Goal: Information Seeking & Learning: Compare options

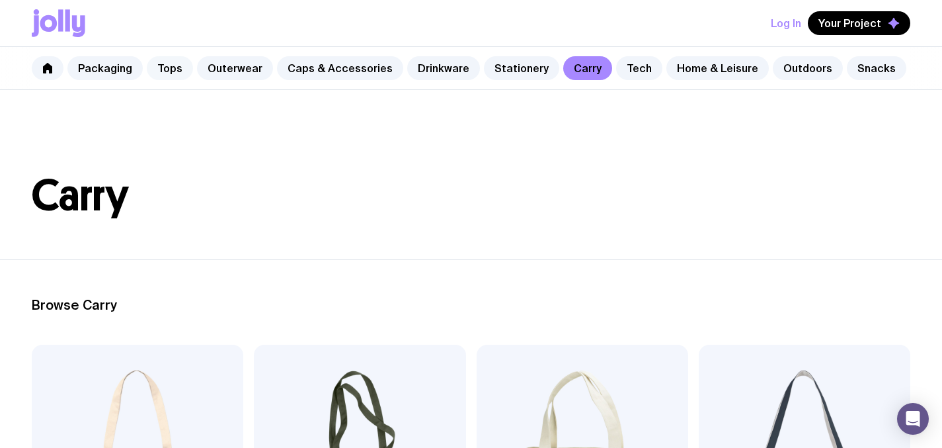
click at [169, 67] on link "Tops" at bounding box center [170, 68] width 46 height 24
click at [335, 65] on link "Caps & Accessories" at bounding box center [340, 68] width 126 height 24
click at [433, 68] on link "Drinkware" at bounding box center [443, 68] width 73 height 24
click at [505, 66] on link "Stationery" at bounding box center [521, 68] width 75 height 24
click at [616, 68] on link "Tech" at bounding box center [639, 68] width 46 height 24
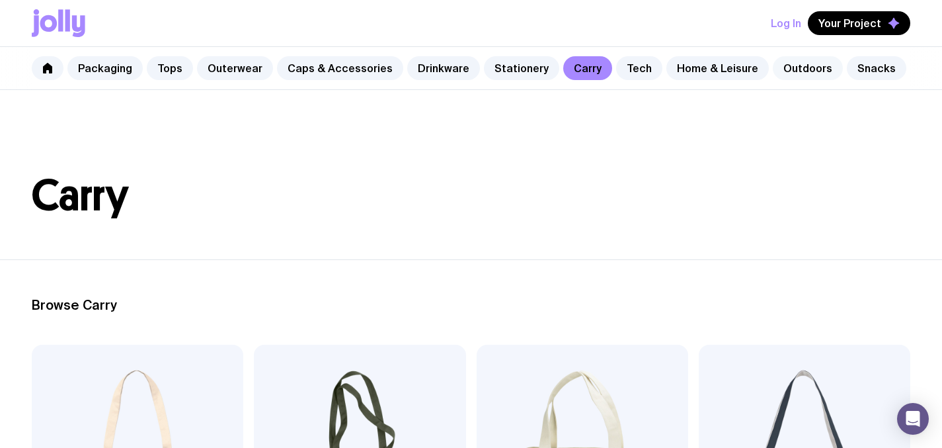
click at [787, 66] on link "Outdoors" at bounding box center [808, 68] width 70 height 24
click at [847, 67] on link "Snacks" at bounding box center [877, 68] width 60 height 24
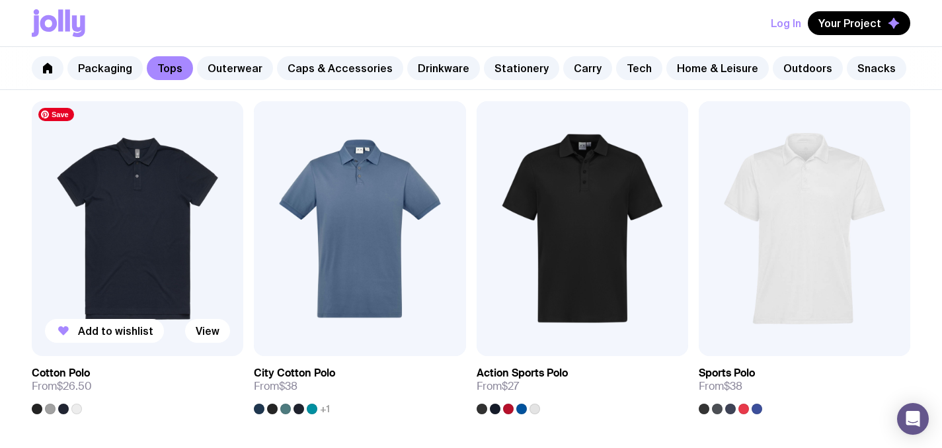
scroll to position [621, 0]
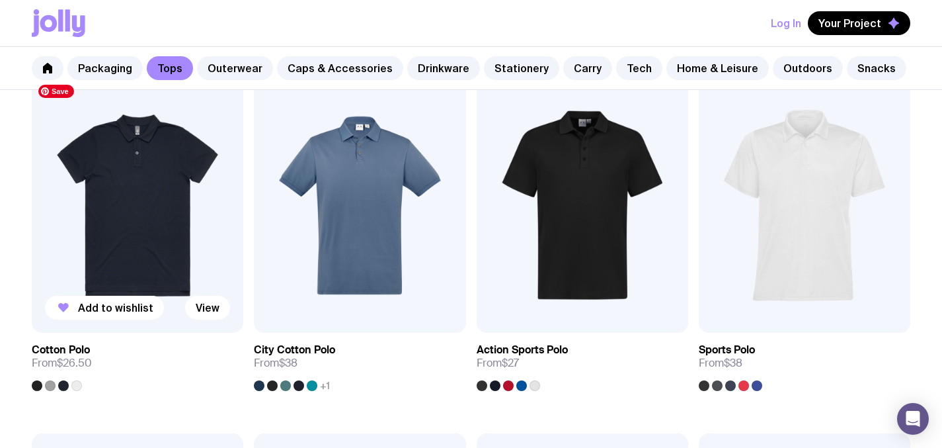
click at [145, 203] on img at bounding box center [138, 205] width 212 height 254
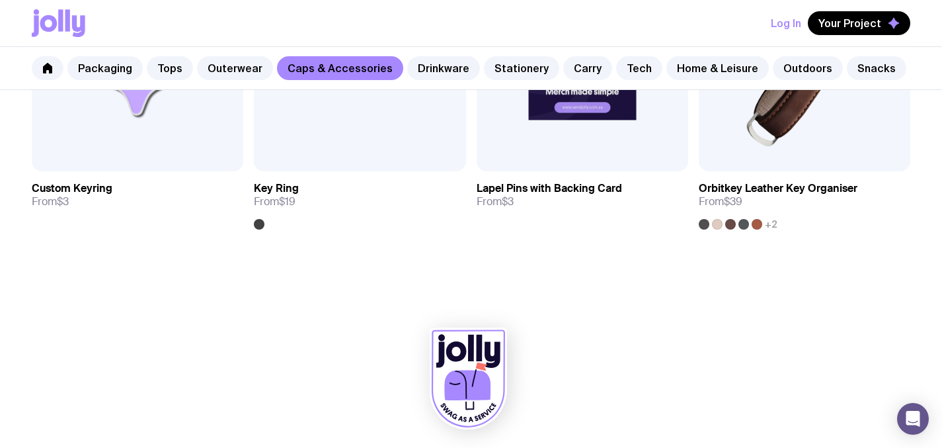
scroll to position [2207, 0]
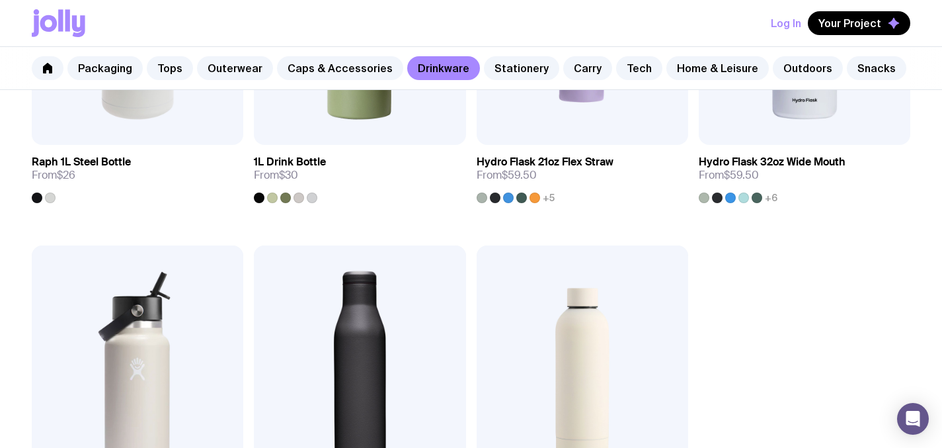
scroll to position [2070, 0]
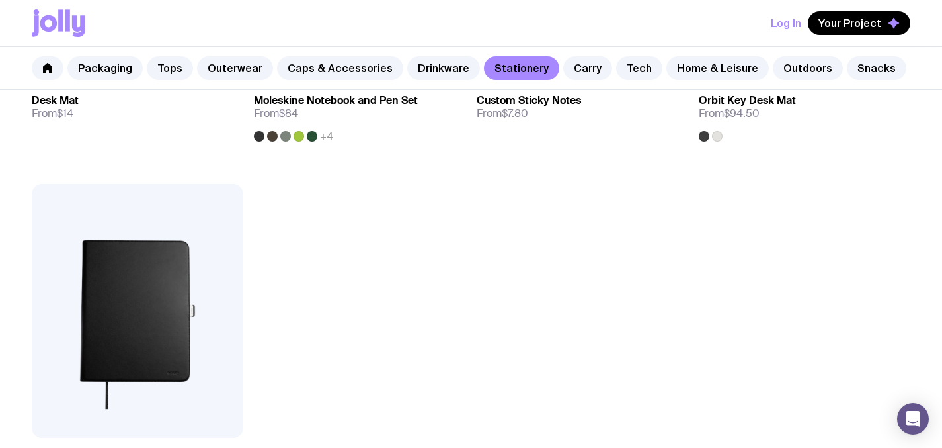
scroll to position [2291, 0]
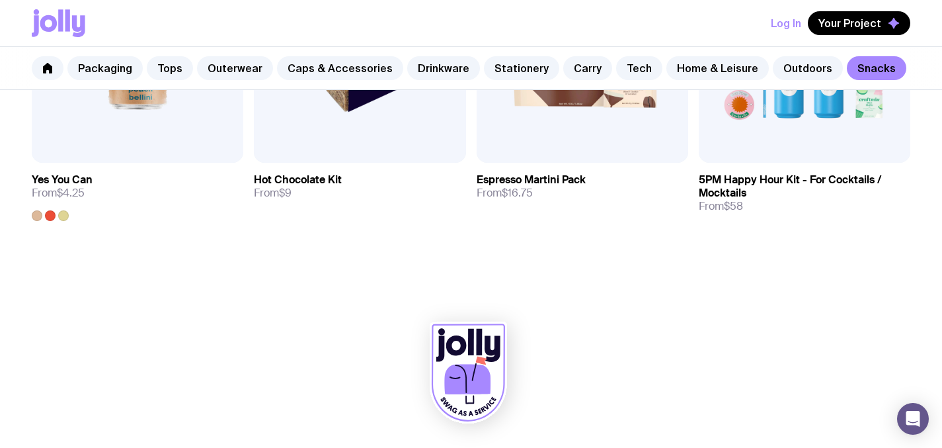
scroll to position [1146, 0]
click at [67, 22] on icon at bounding box center [67, 20] width 5 height 22
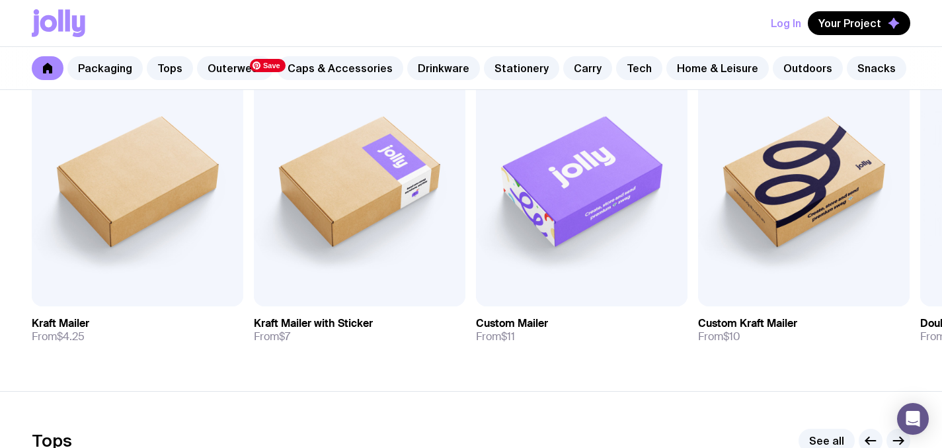
scroll to position [284, 0]
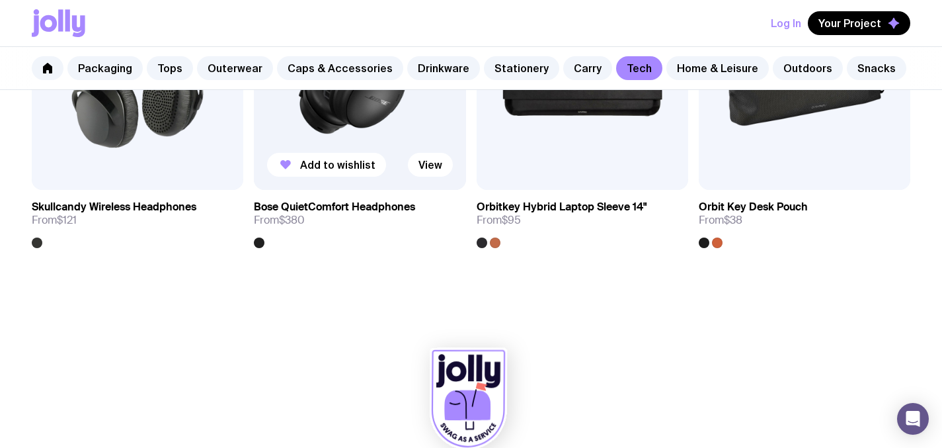
scroll to position [2562, 0]
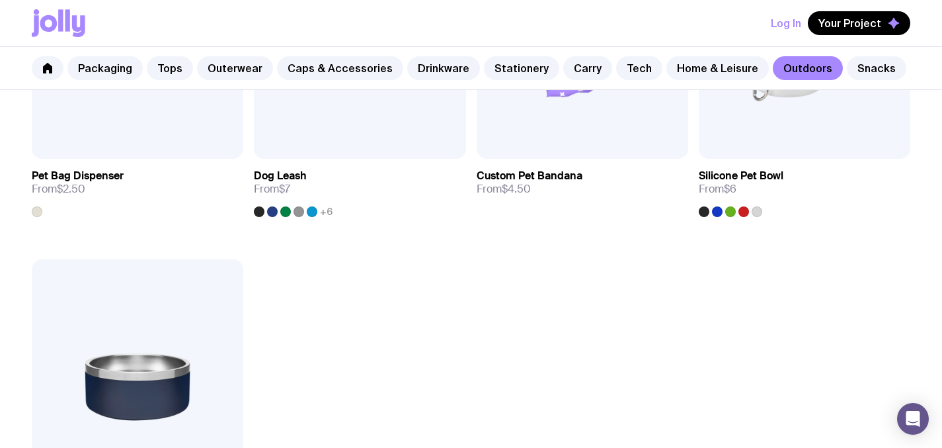
scroll to position [1844, 0]
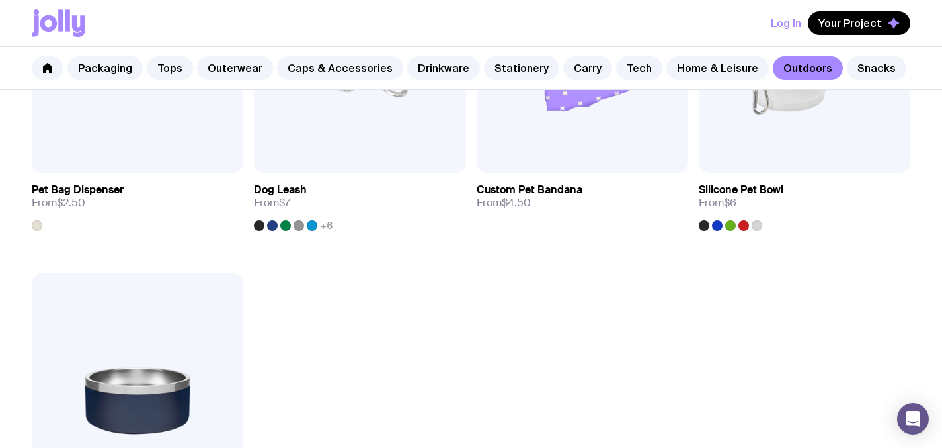
click at [56, 24] on icon at bounding box center [48, 23] width 17 height 17
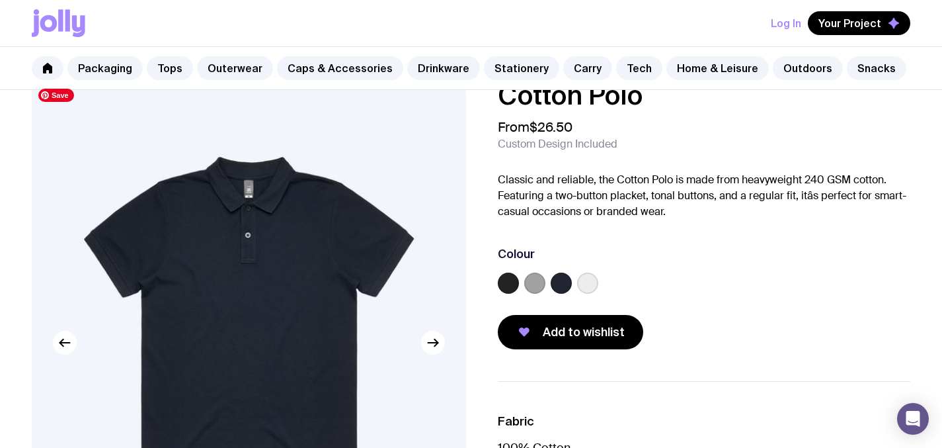
scroll to position [30, 0]
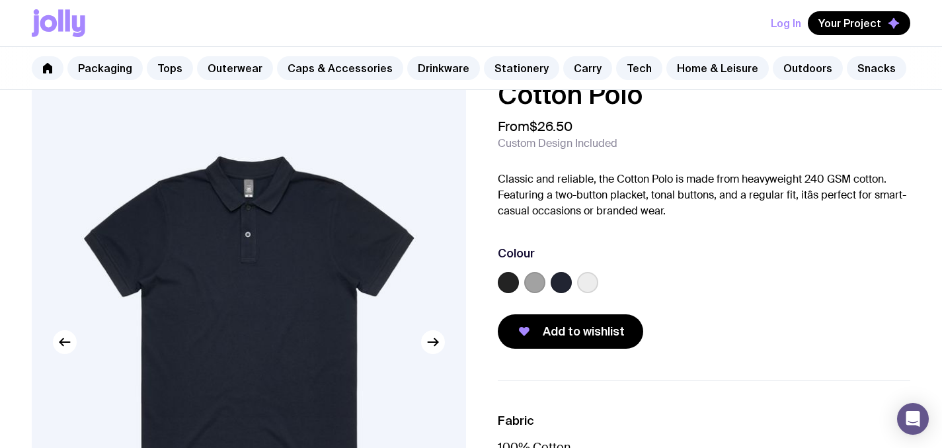
click at [560, 282] on label at bounding box center [561, 282] width 21 height 21
click at [0, 0] on input "radio" at bounding box center [0, 0] width 0 height 0
click at [506, 281] on label at bounding box center [508, 282] width 21 height 21
click at [0, 0] on input "radio" at bounding box center [0, 0] width 0 height 0
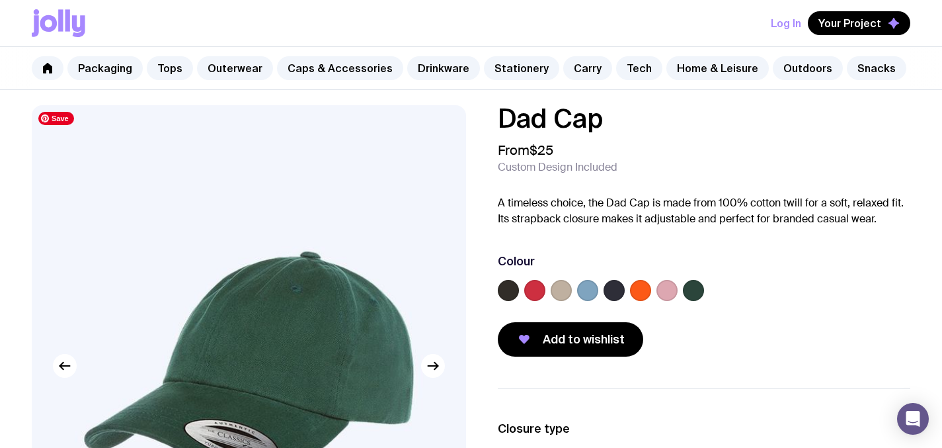
scroll to position [18, 0]
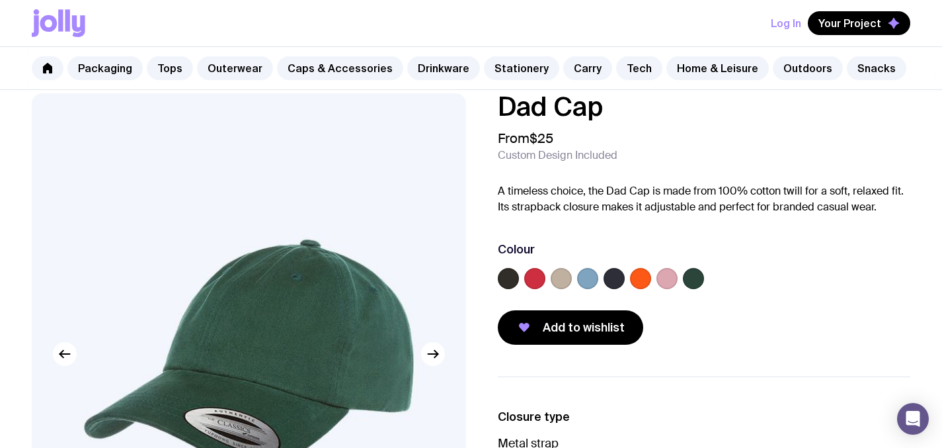
click at [506, 280] on label at bounding box center [508, 278] width 21 height 21
click at [0, 0] on input "radio" at bounding box center [0, 0] width 0 height 0
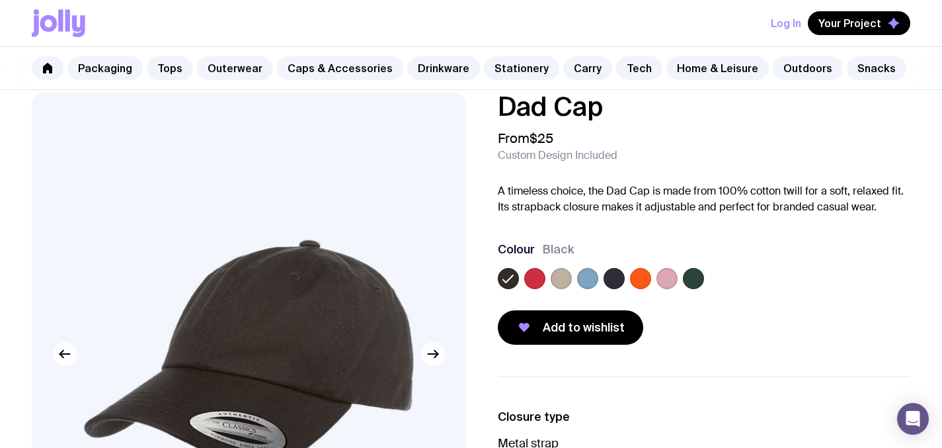
click at [610, 275] on label at bounding box center [614, 278] width 21 height 21
click at [0, 0] on input "radio" at bounding box center [0, 0] width 0 height 0
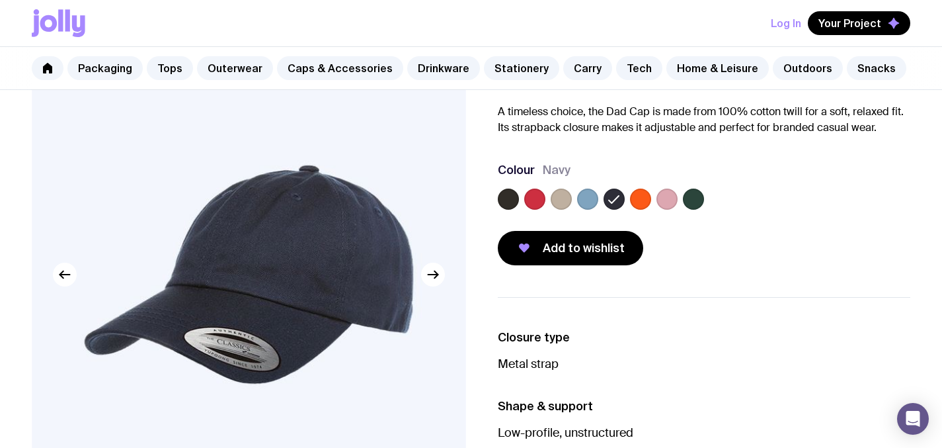
scroll to position [99, 0]
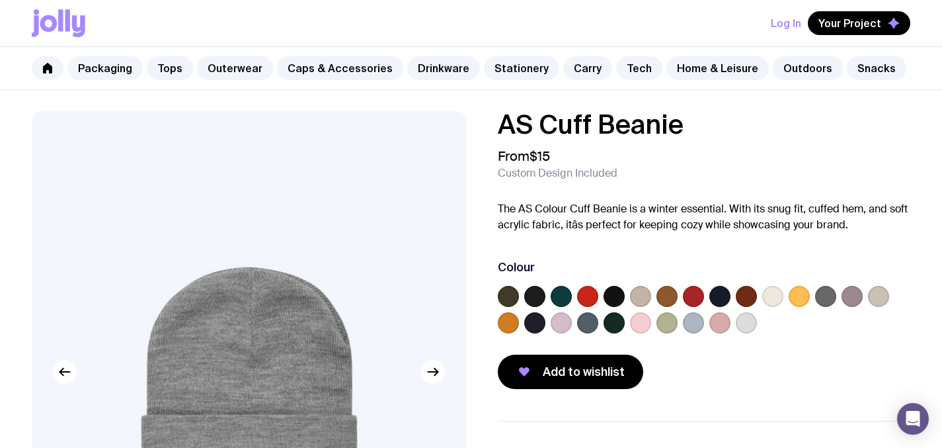
click at [534, 323] on label at bounding box center [534, 322] width 21 height 21
click at [0, 0] on input "radio" at bounding box center [0, 0] width 0 height 0
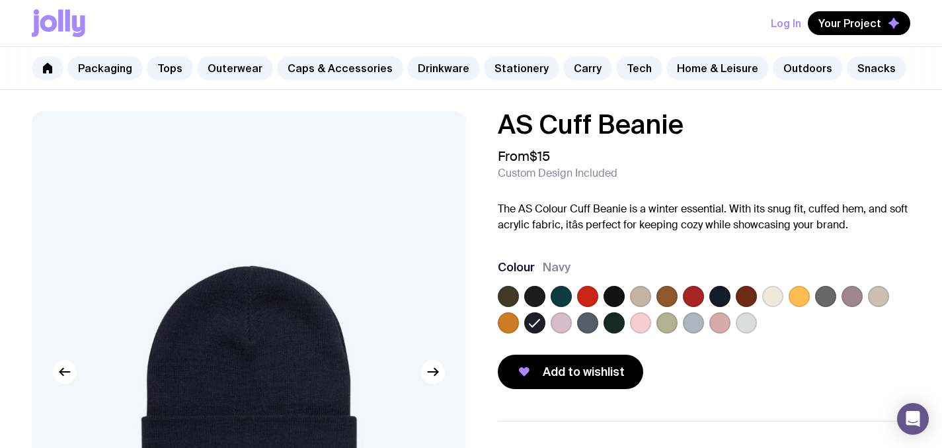
click at [612, 322] on label at bounding box center [614, 322] width 21 height 21
click at [0, 0] on input "radio" at bounding box center [0, 0] width 0 height 0
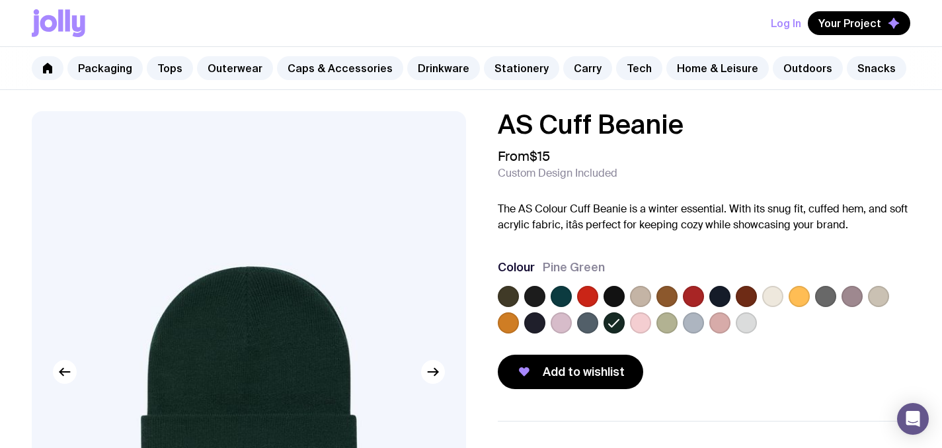
click at [721, 294] on label at bounding box center [719, 296] width 21 height 21
click at [0, 0] on input "radio" at bounding box center [0, 0] width 0 height 0
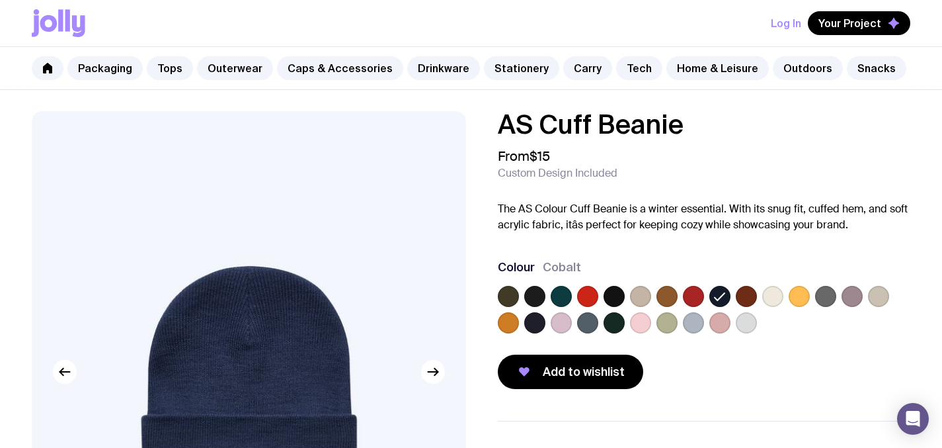
click at [616, 296] on label at bounding box center [614, 296] width 21 height 21
click at [0, 0] on input "radio" at bounding box center [0, 0] width 0 height 0
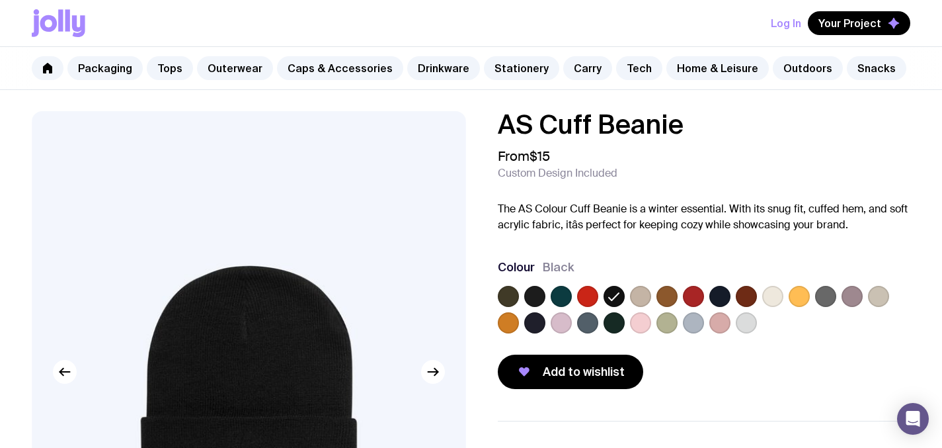
click at [536, 290] on label at bounding box center [534, 296] width 21 height 21
click at [0, 0] on input "radio" at bounding box center [0, 0] width 0 height 0
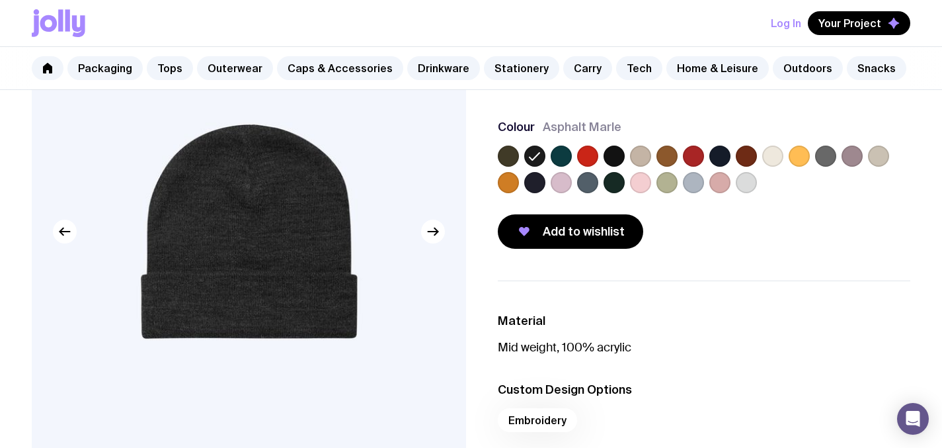
scroll to position [140, 0]
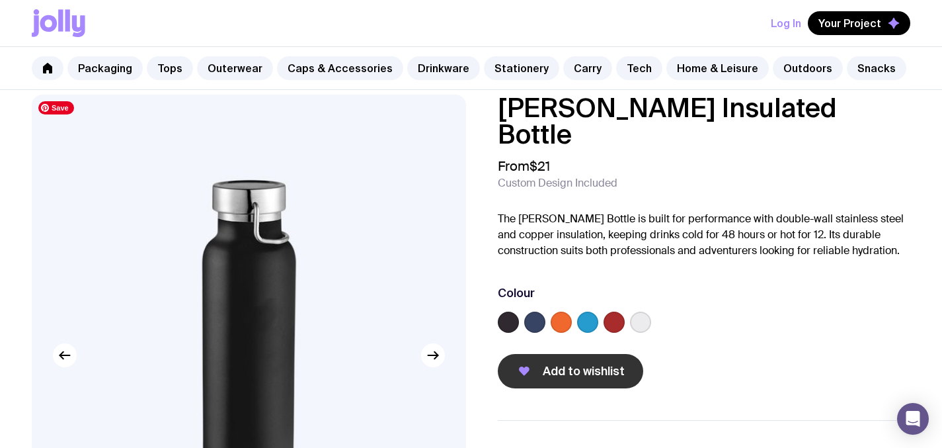
scroll to position [25, 0]
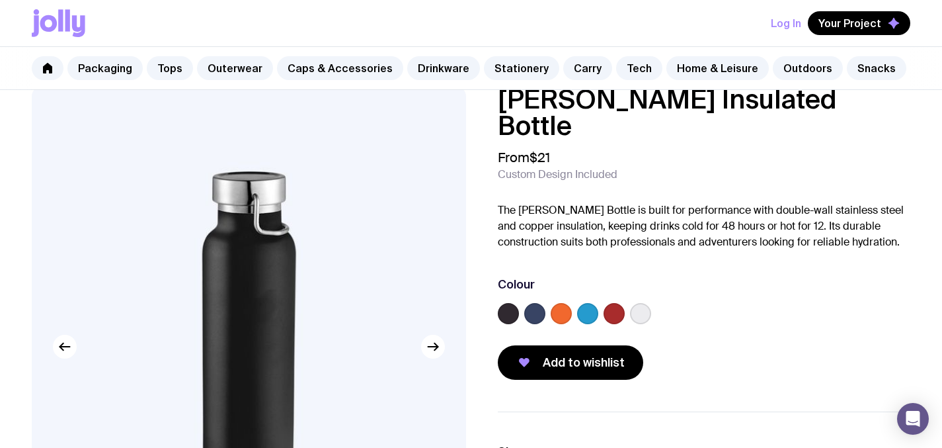
click at [586, 303] on label at bounding box center [587, 313] width 21 height 21
click at [0, 0] on input "radio" at bounding box center [0, 0] width 0 height 0
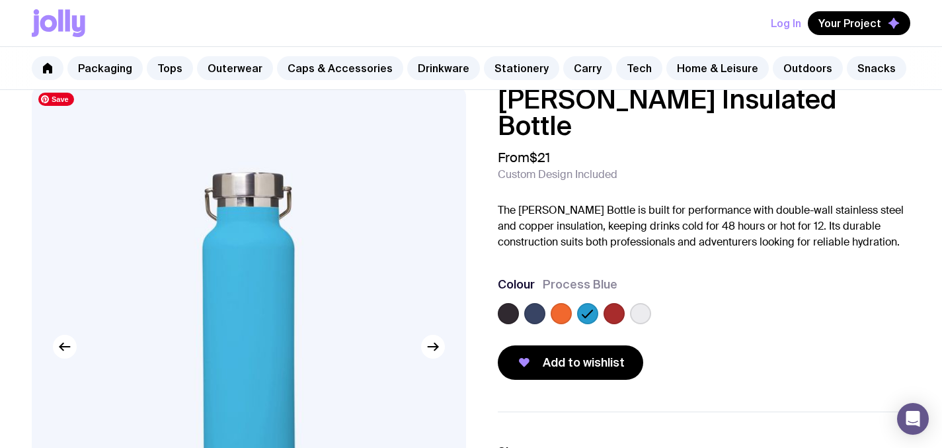
scroll to position [133, 0]
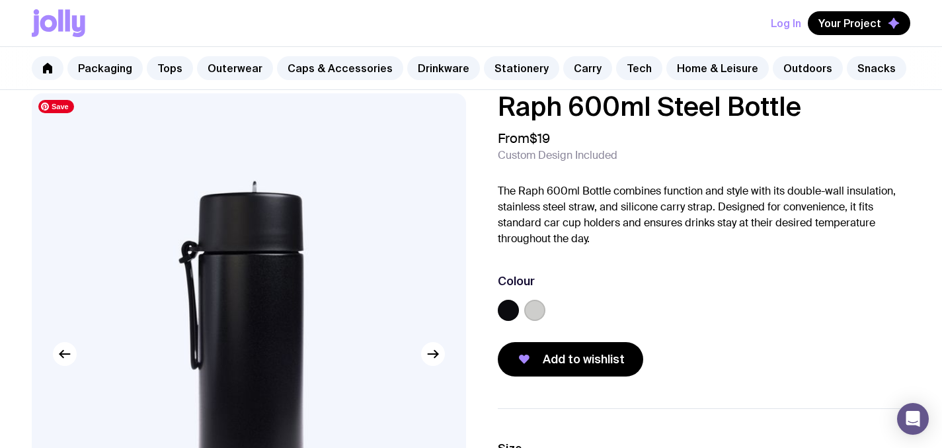
scroll to position [19, 0]
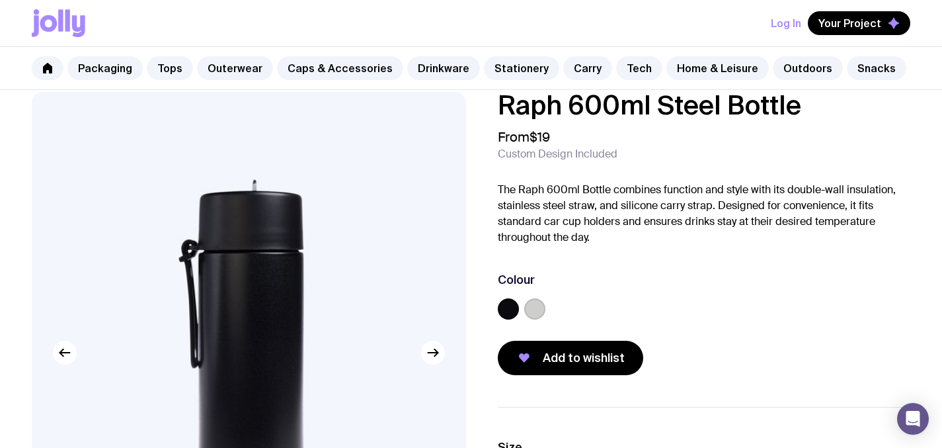
click at [535, 310] on label at bounding box center [534, 308] width 21 height 21
click at [0, 0] on input "radio" at bounding box center [0, 0] width 0 height 0
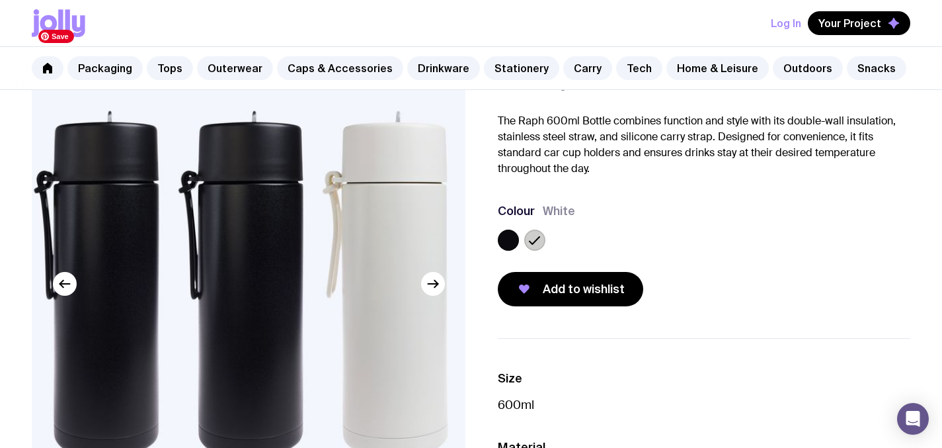
scroll to position [89, 0]
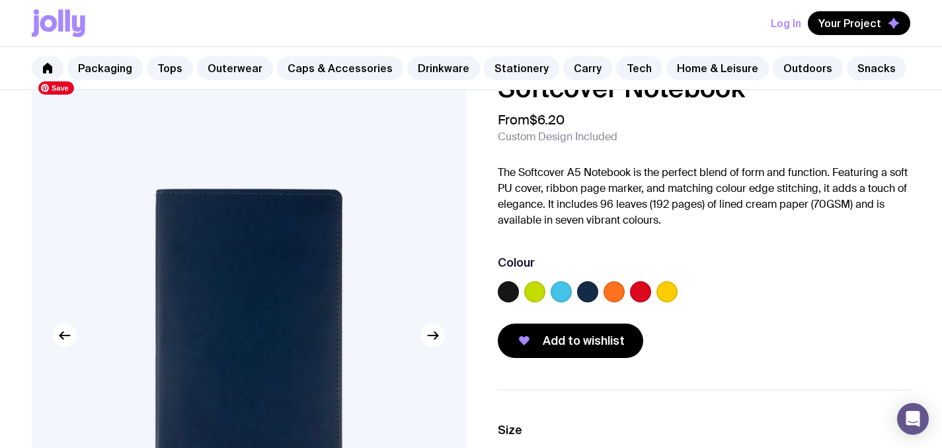
scroll to position [58, 0]
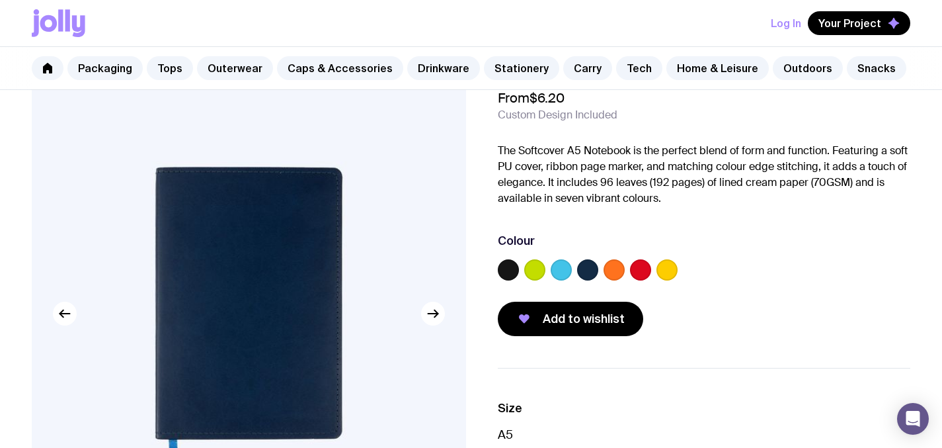
click at [583, 262] on label at bounding box center [587, 269] width 21 height 21
click at [0, 0] on input "radio" at bounding box center [0, 0] width 0 height 0
click at [555, 268] on label at bounding box center [561, 269] width 21 height 21
click at [0, 0] on input "radio" at bounding box center [0, 0] width 0 height 0
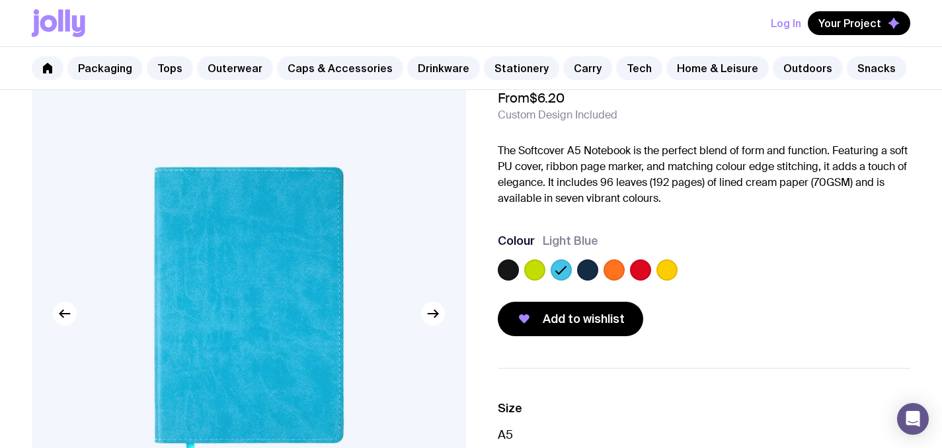
click at [511, 269] on label at bounding box center [508, 269] width 21 height 21
click at [0, 0] on input "radio" at bounding box center [0, 0] width 0 height 0
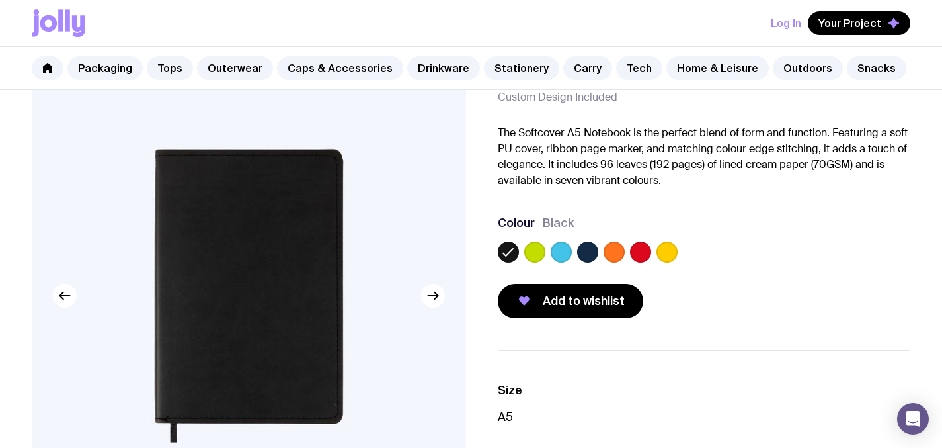
scroll to position [85, 0]
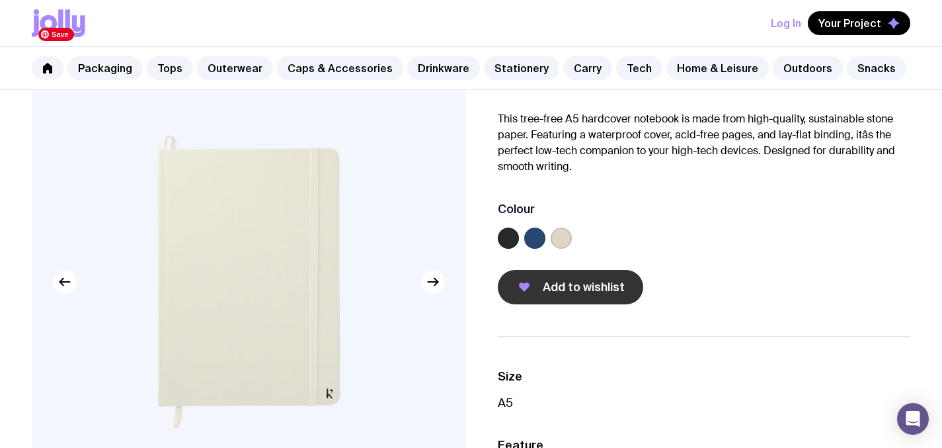
scroll to position [99, 0]
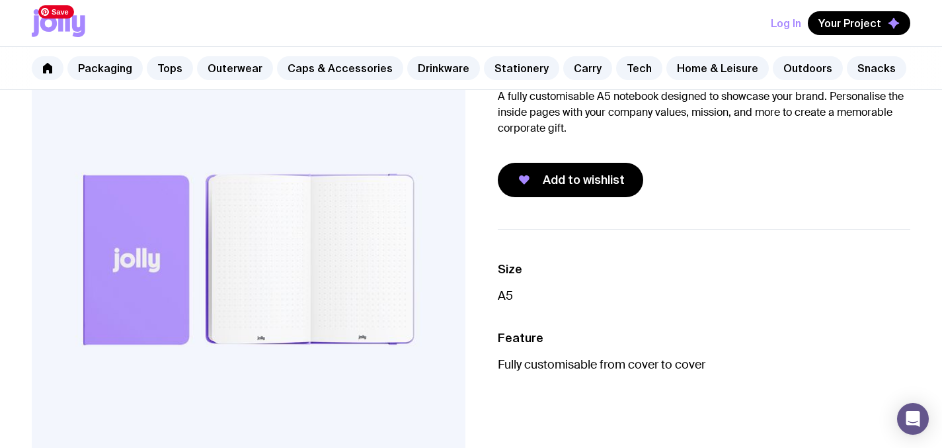
scroll to position [112, 0]
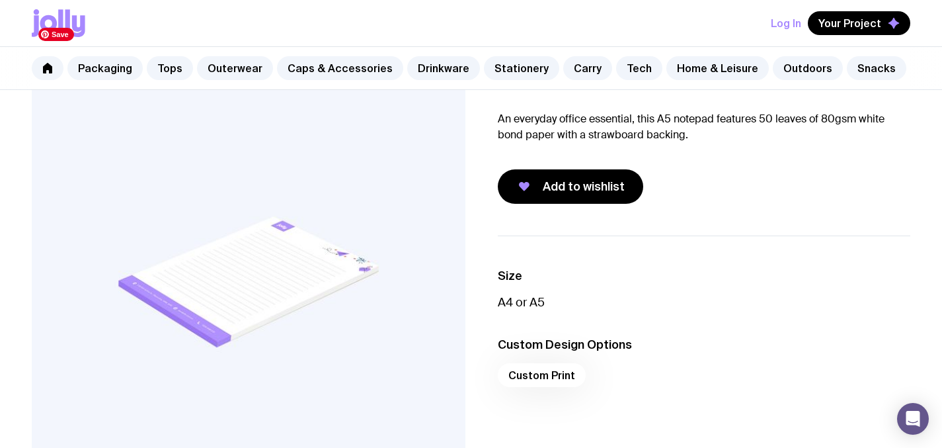
scroll to position [91, 0]
